Goal: Information Seeking & Learning: Learn about a topic

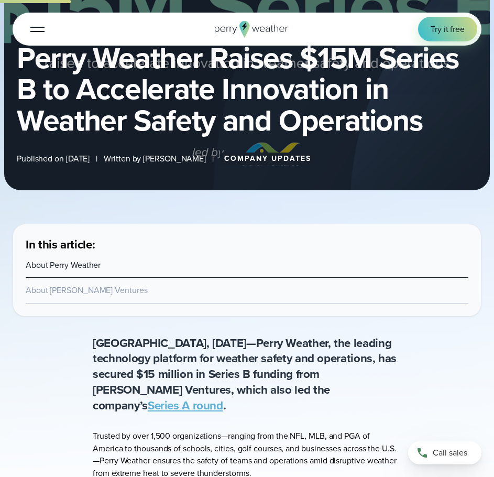
scroll to position [155, 0]
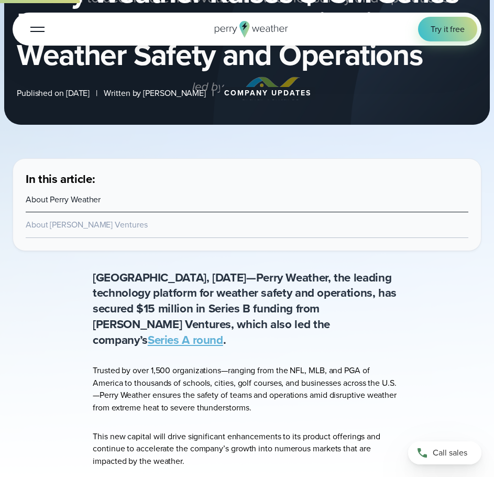
scroll to position [50, 0]
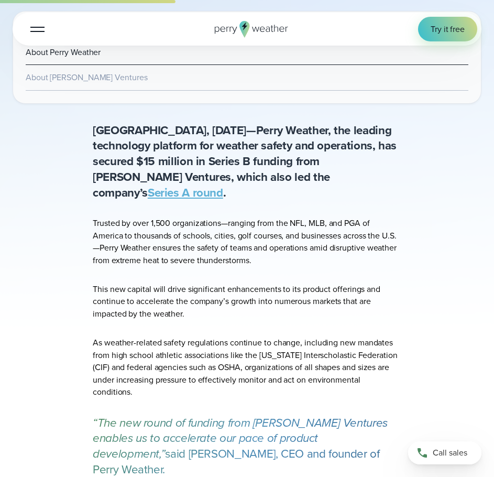
scroll to position [363, 0]
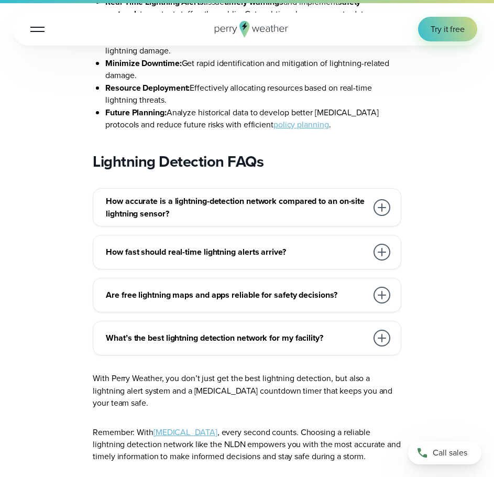
scroll to position [6616, 0]
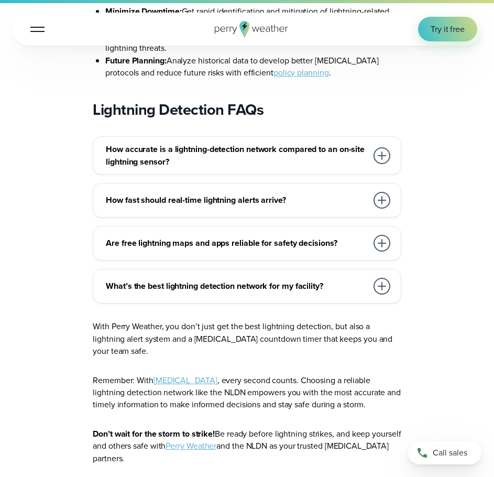
click at [301, 237] on h3 "Are free lightning maps and apps reliable for safety decisions?" at bounding box center [237, 243] width 262 height 12
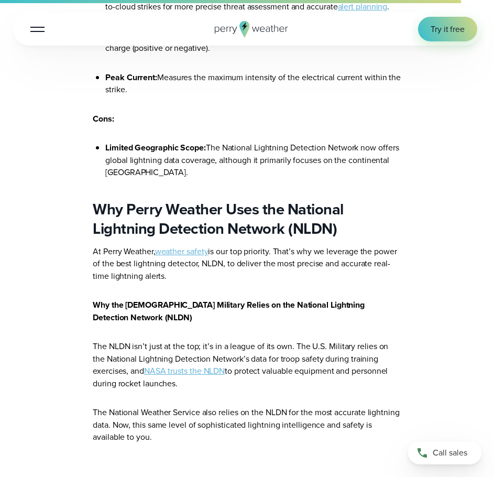
scroll to position [5799, 0]
